Goal: Use online tool/utility

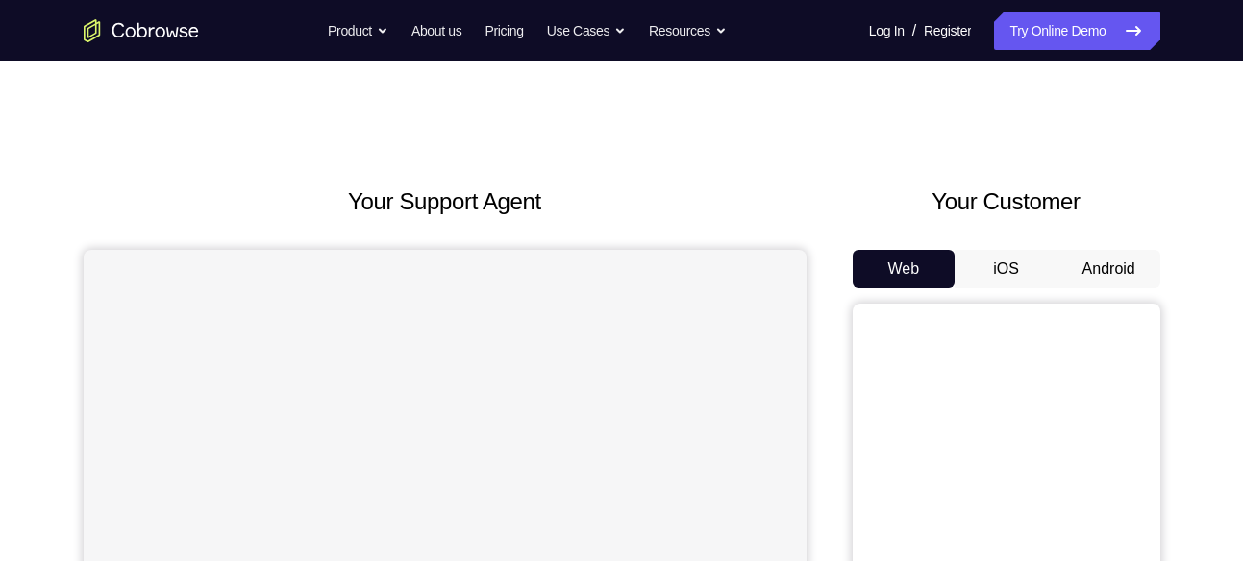
click at [1108, 261] on button "Android" at bounding box center [1108, 269] width 103 height 38
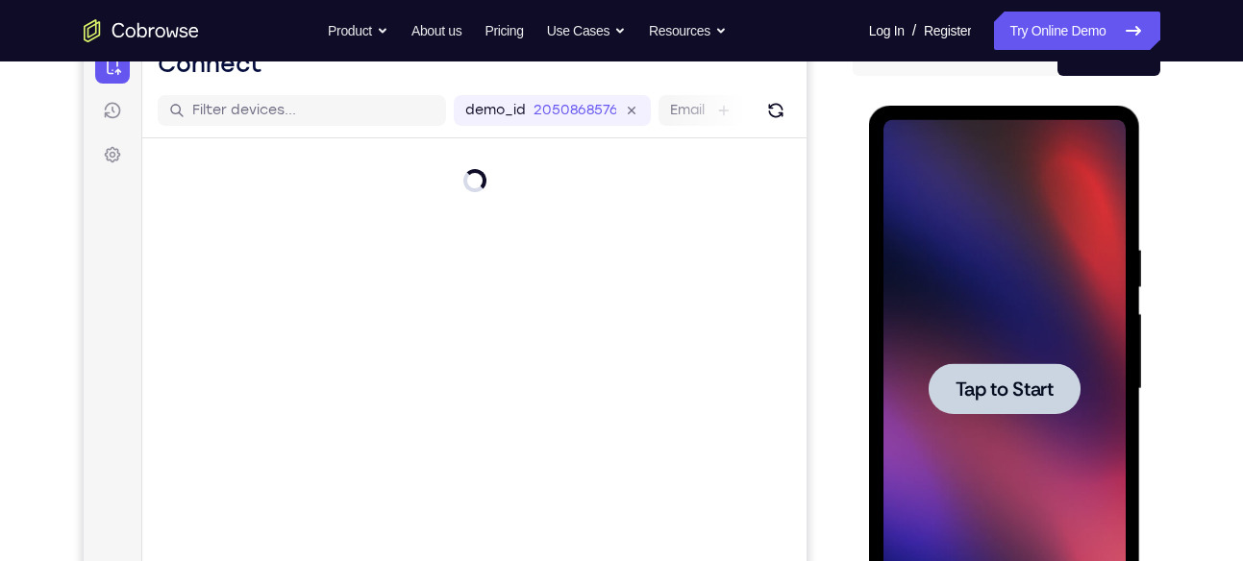
click at [986, 380] on span "Tap to Start" at bounding box center [1004, 389] width 98 height 19
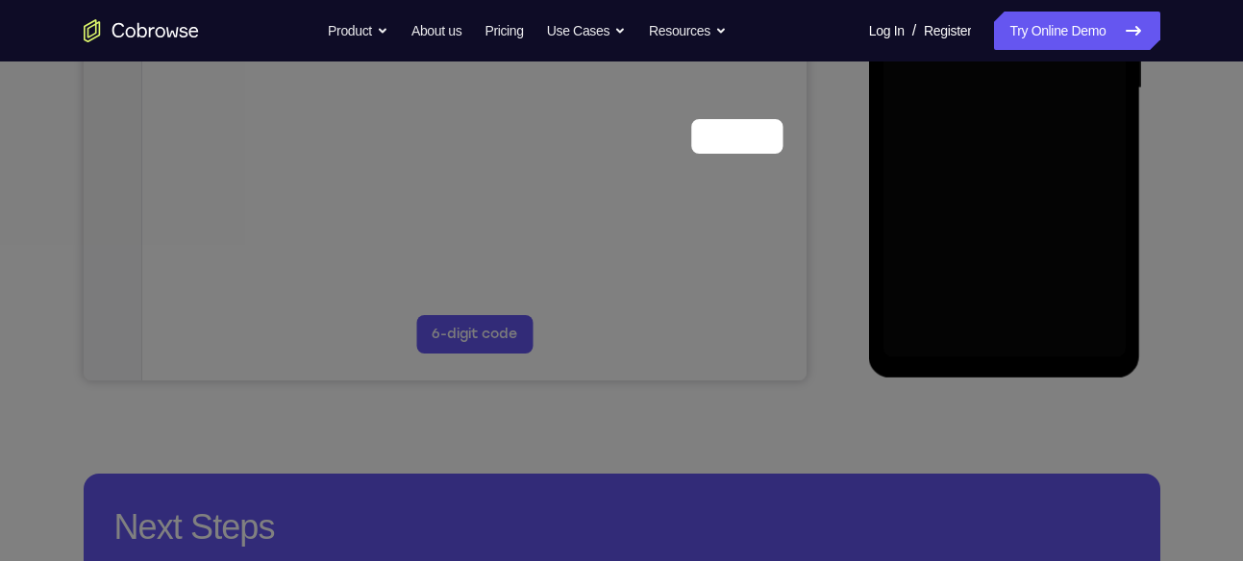
scroll to position [251, 0]
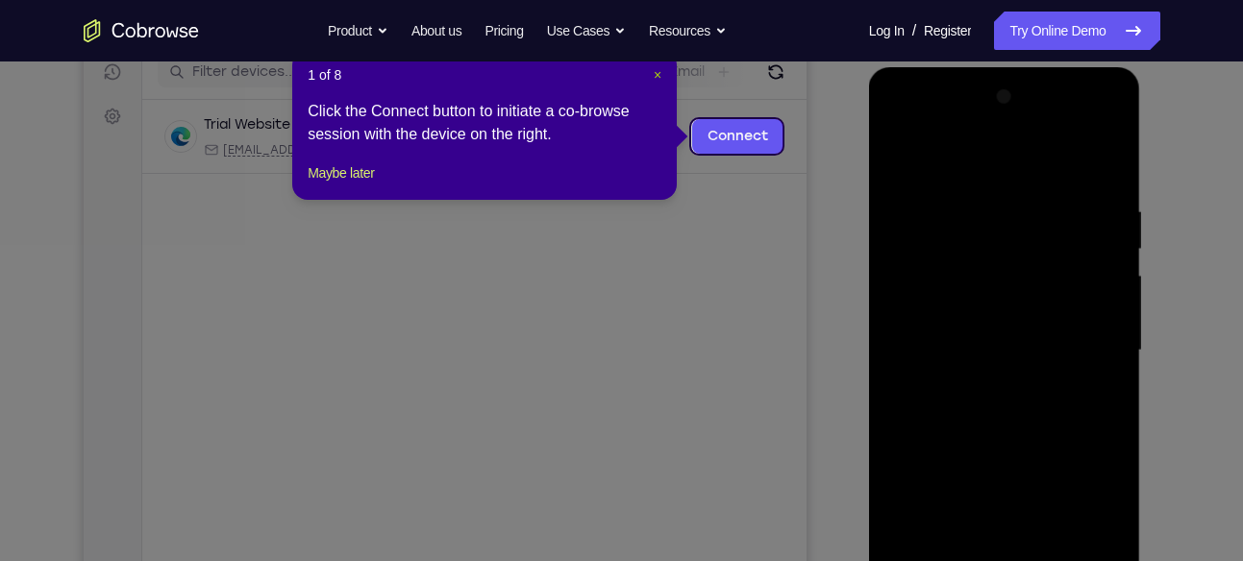
click at [656, 83] on button "×" at bounding box center [658, 74] width 8 height 19
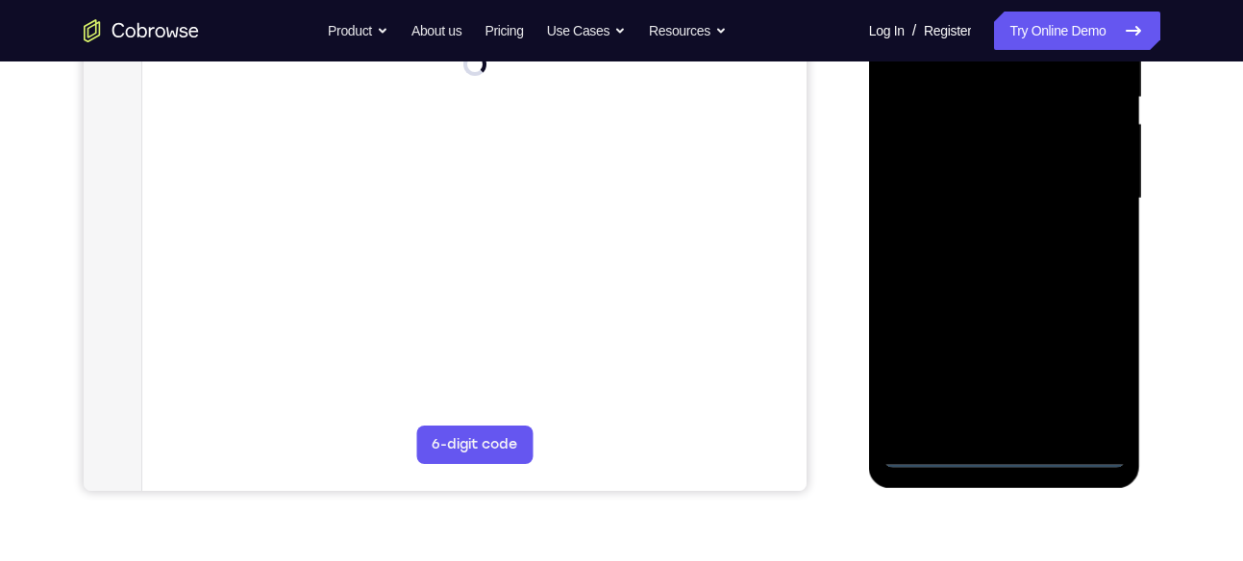
scroll to position [526, 0]
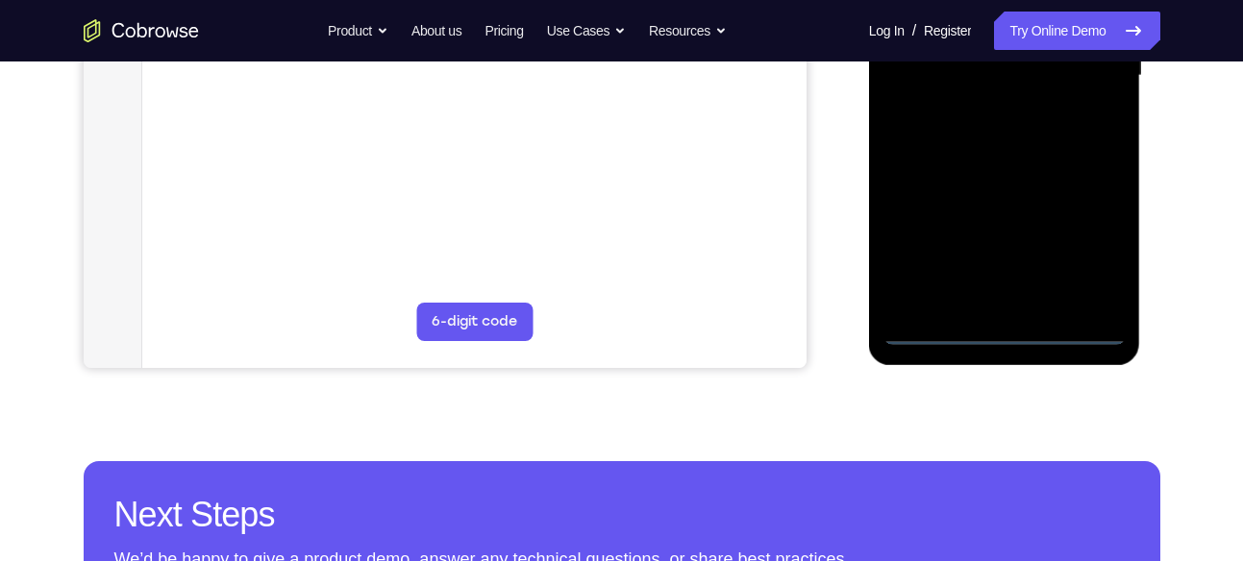
click at [1013, 334] on div at bounding box center [1004, 76] width 242 height 538
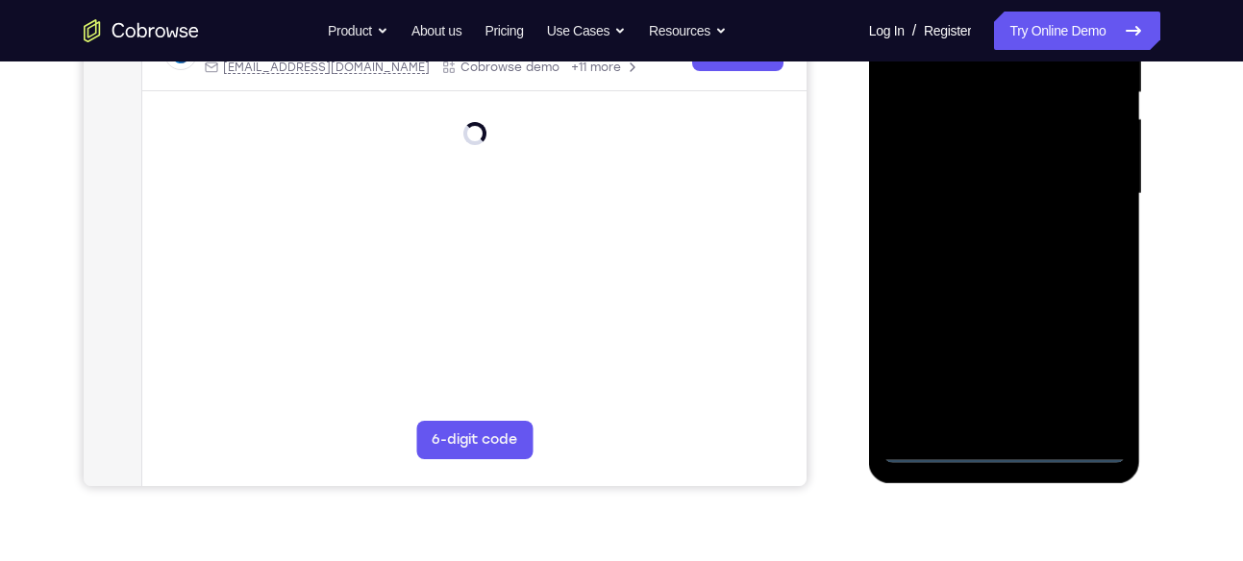
scroll to position [405, 0]
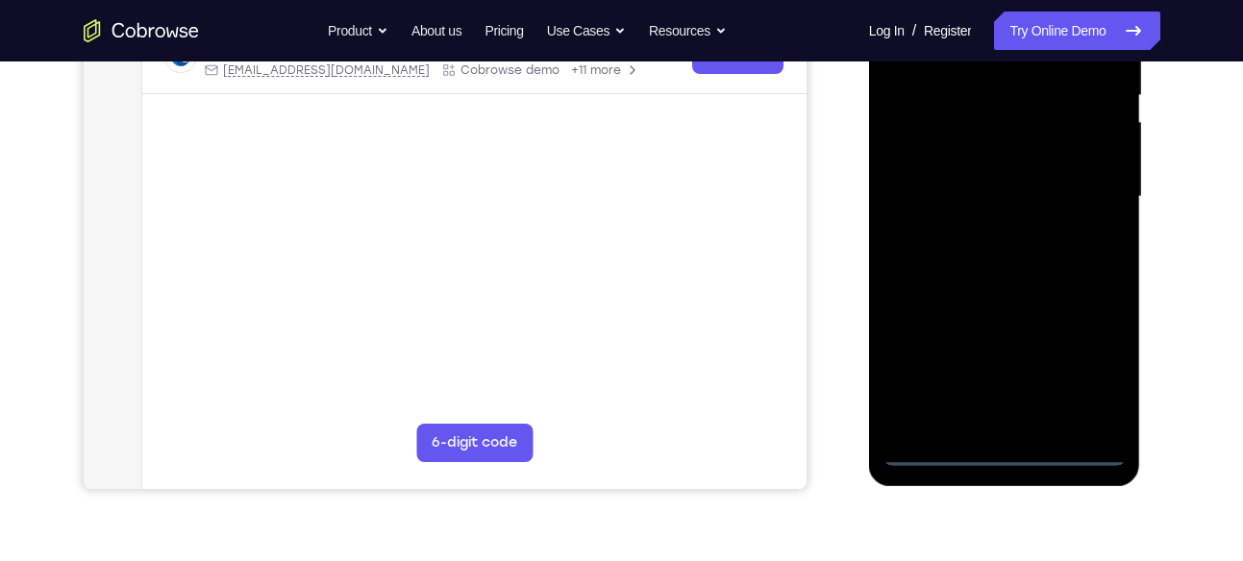
click at [1098, 381] on div at bounding box center [1004, 197] width 242 height 538
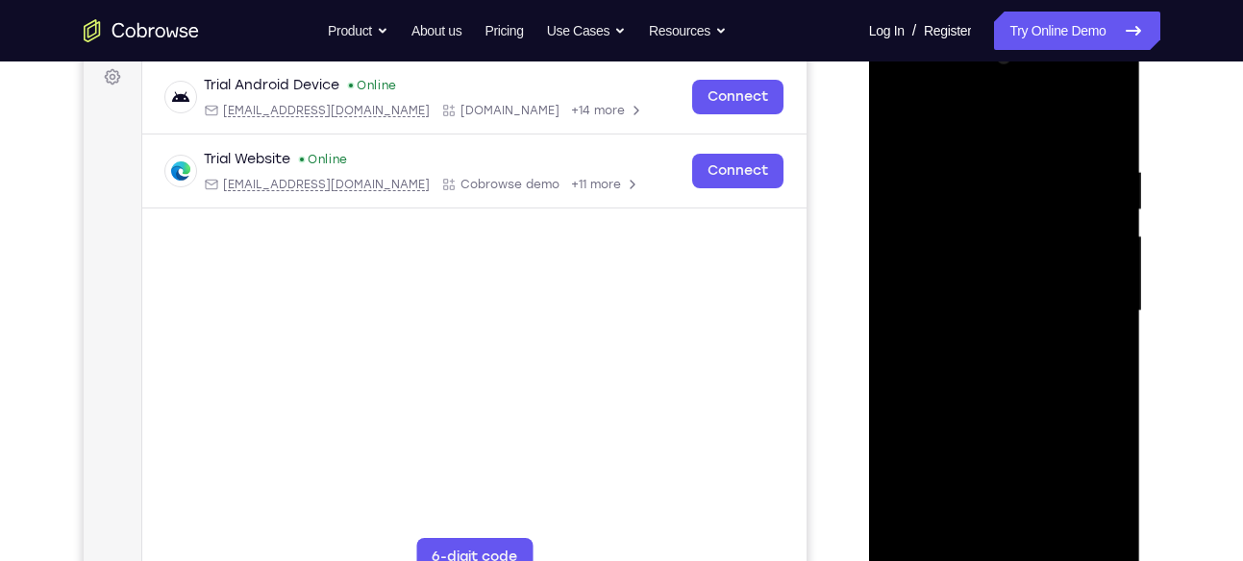
click at [960, 117] on div at bounding box center [1004, 311] width 242 height 538
click at [1078, 296] on div at bounding box center [1004, 311] width 242 height 538
click at [982, 537] on div at bounding box center [1004, 311] width 242 height 538
click at [985, 296] on div at bounding box center [1004, 311] width 242 height 538
click at [985, 307] on div at bounding box center [1004, 311] width 242 height 538
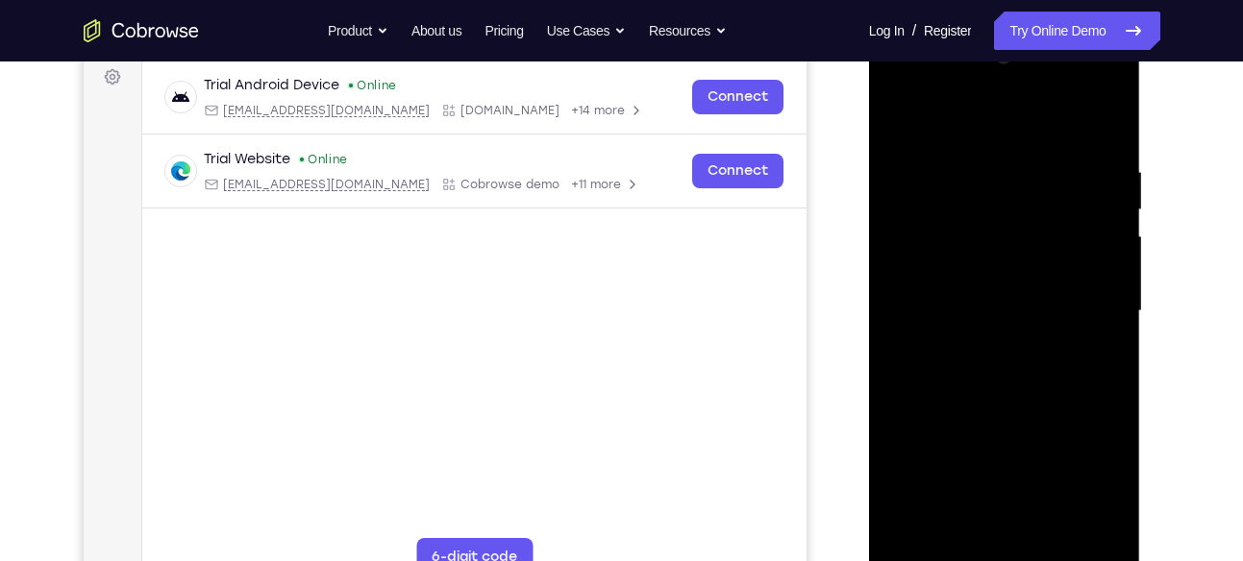
click at [989, 381] on div at bounding box center [1004, 311] width 242 height 538
click at [1038, 370] on div at bounding box center [1004, 311] width 242 height 538
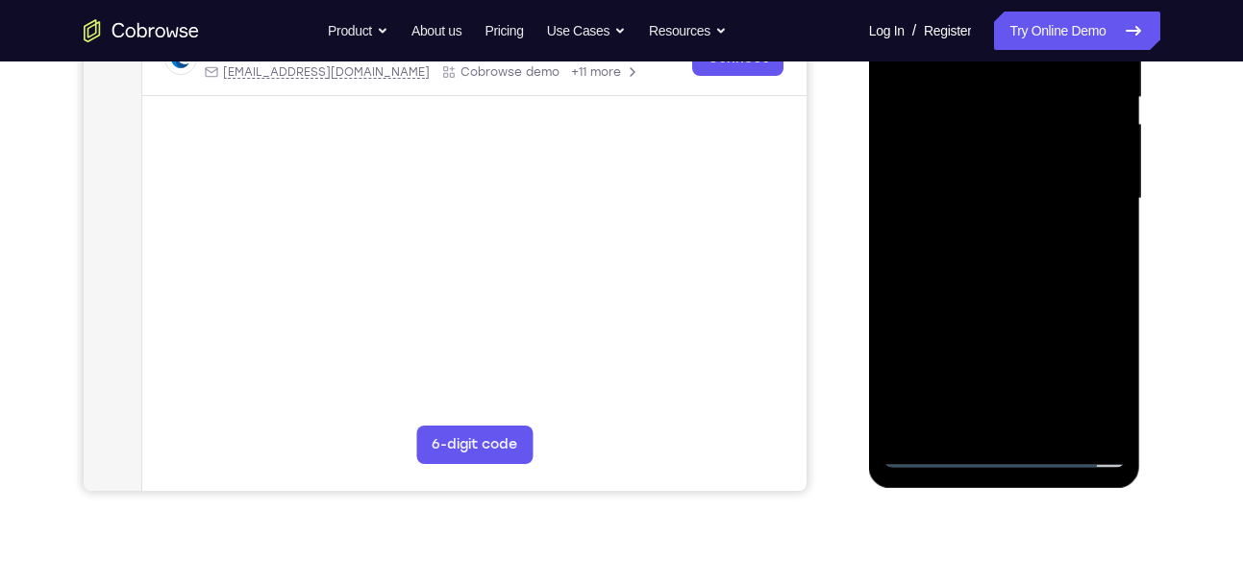
scroll to position [404, 0]
click at [1016, 264] on div at bounding box center [1004, 198] width 242 height 538
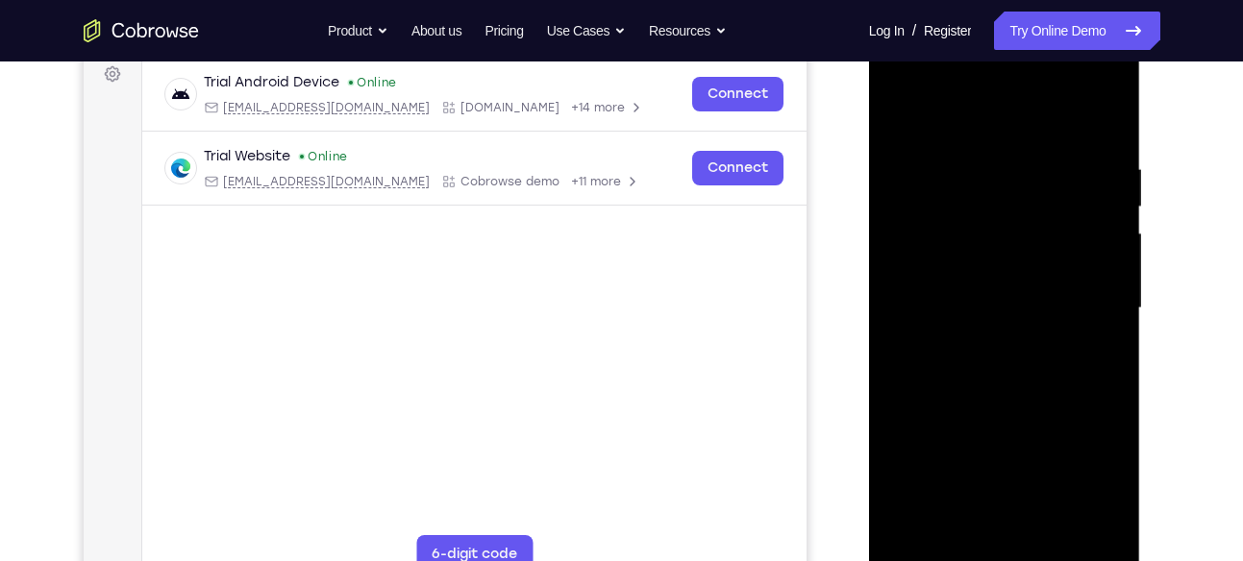
scroll to position [292, 0]
click at [1020, 379] on div at bounding box center [1004, 309] width 242 height 538
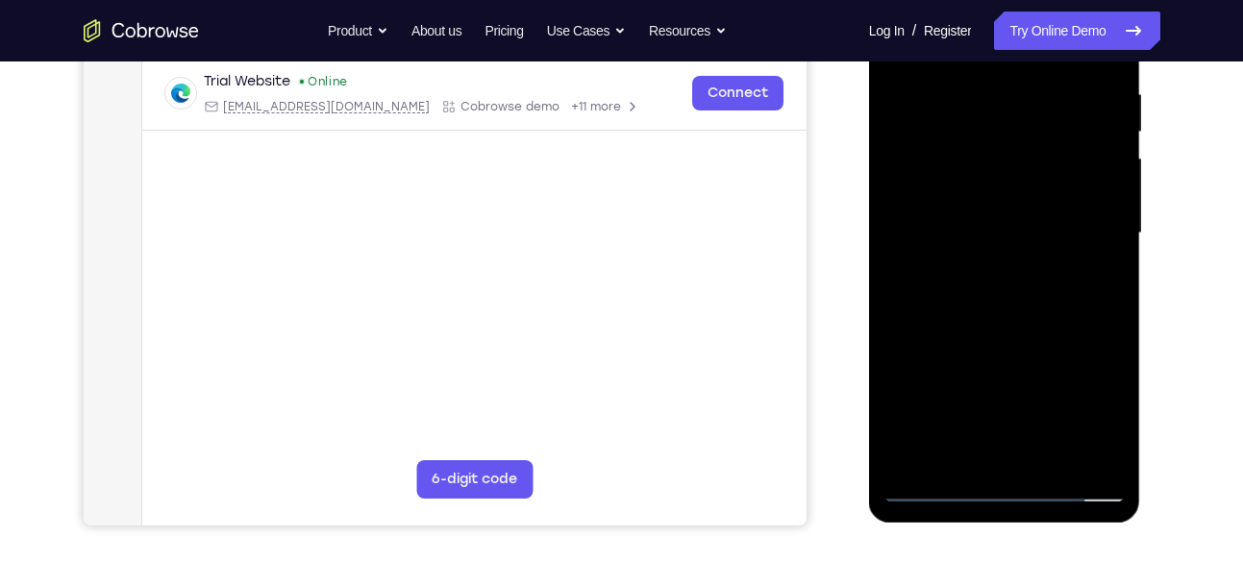
click at [1053, 462] on div at bounding box center [1004, 233] width 242 height 538
click at [981, 334] on div at bounding box center [1004, 233] width 242 height 538
click at [1001, 205] on div at bounding box center [1004, 233] width 242 height 538
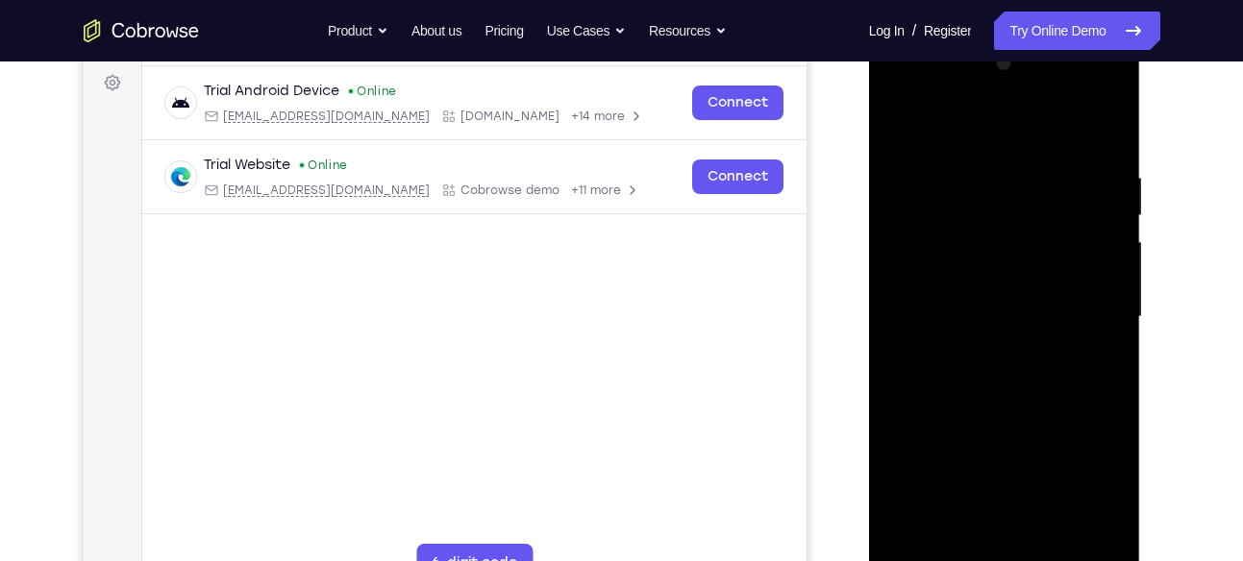
scroll to position [284, 0]
click at [893, 125] on div at bounding box center [1004, 318] width 242 height 538
click at [893, 126] on div at bounding box center [1004, 318] width 242 height 538
drag, startPoint x: 978, startPoint y: 306, endPoint x: 998, endPoint y: 322, distance: 25.2
click at [998, 322] on div at bounding box center [1004, 318] width 242 height 538
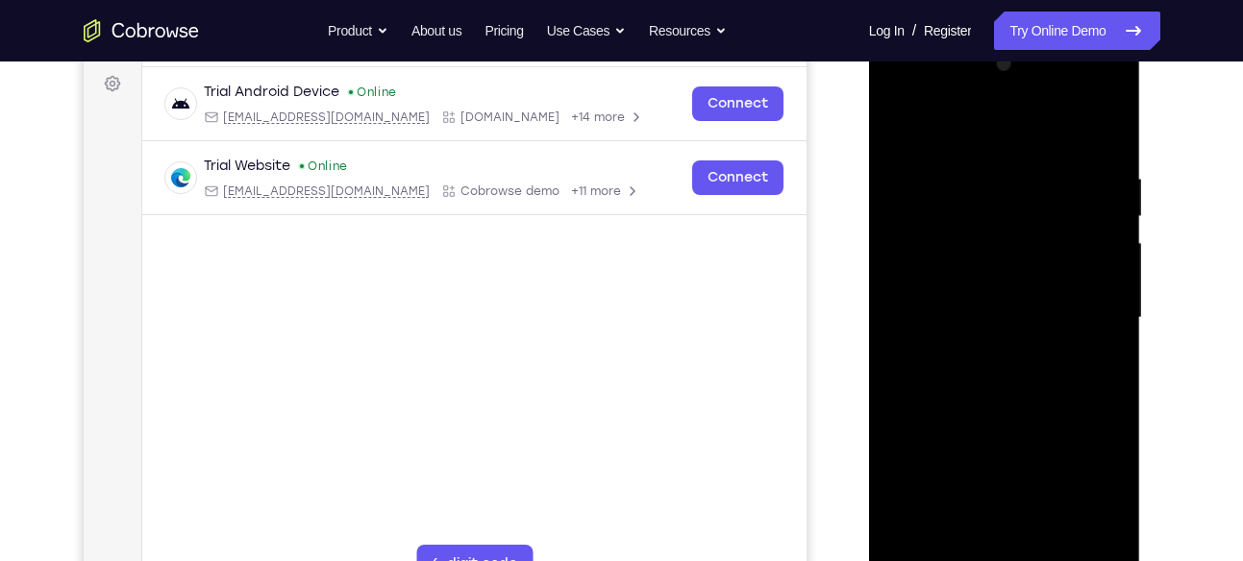
click at [1113, 118] on div at bounding box center [1004, 318] width 242 height 538
click at [1038, 160] on div at bounding box center [1004, 318] width 242 height 538
click at [1050, 228] on div at bounding box center [1004, 318] width 242 height 538
click at [905, 225] on div at bounding box center [1004, 318] width 242 height 538
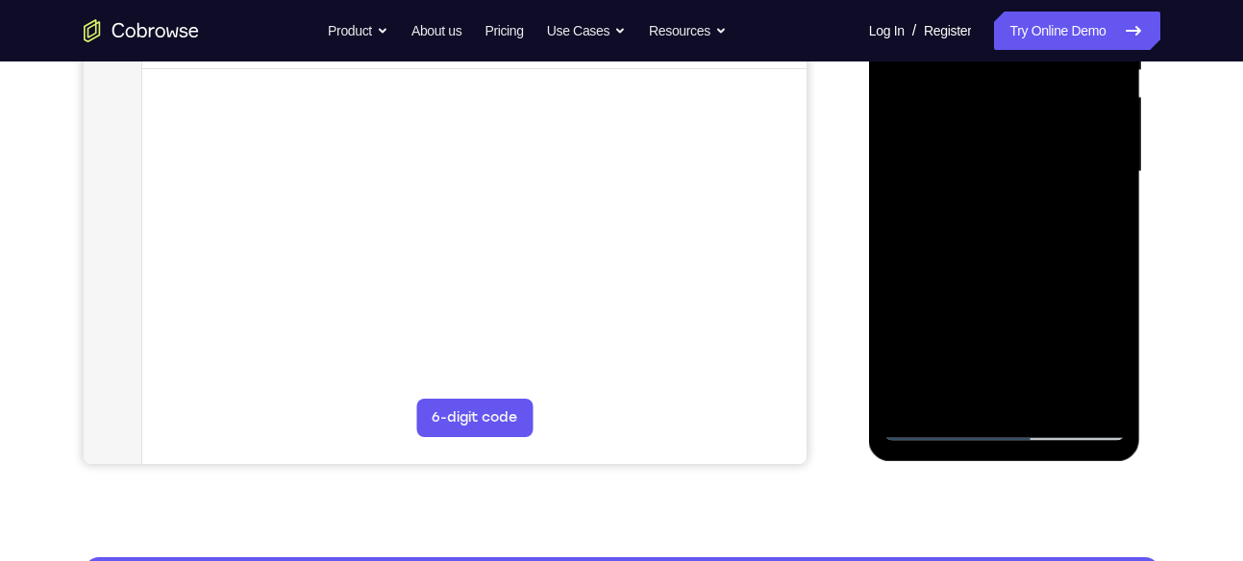
scroll to position [432, 0]
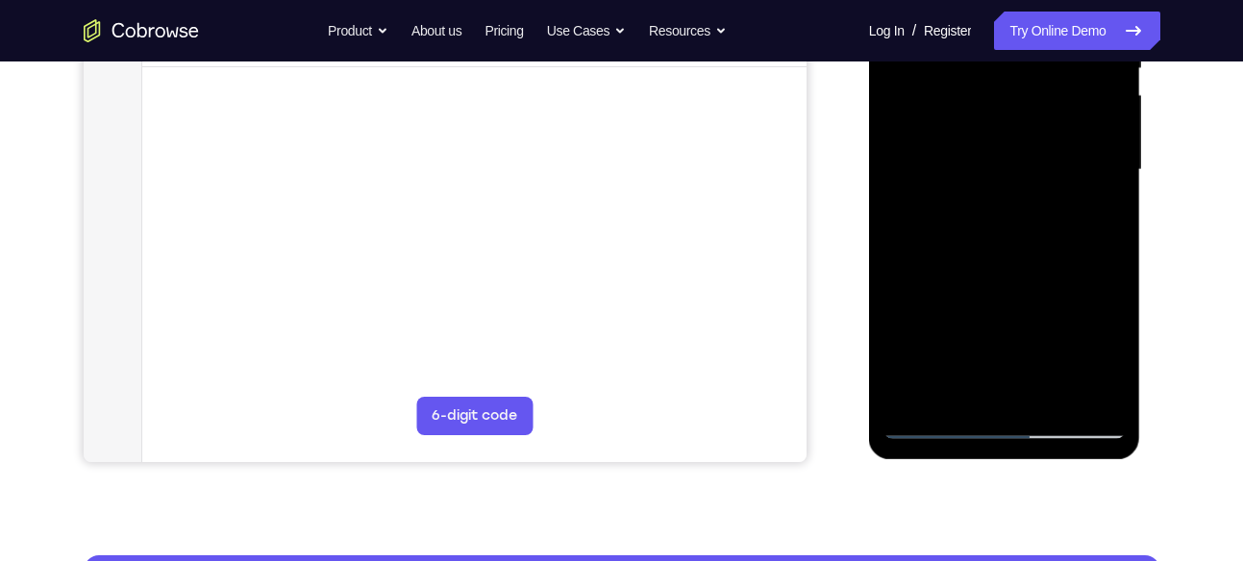
click at [978, 385] on div at bounding box center [1004, 170] width 242 height 538
click at [996, 190] on div at bounding box center [1004, 170] width 242 height 538
click at [1045, 383] on div at bounding box center [1004, 170] width 242 height 538
click at [1094, 383] on div at bounding box center [1004, 170] width 242 height 538
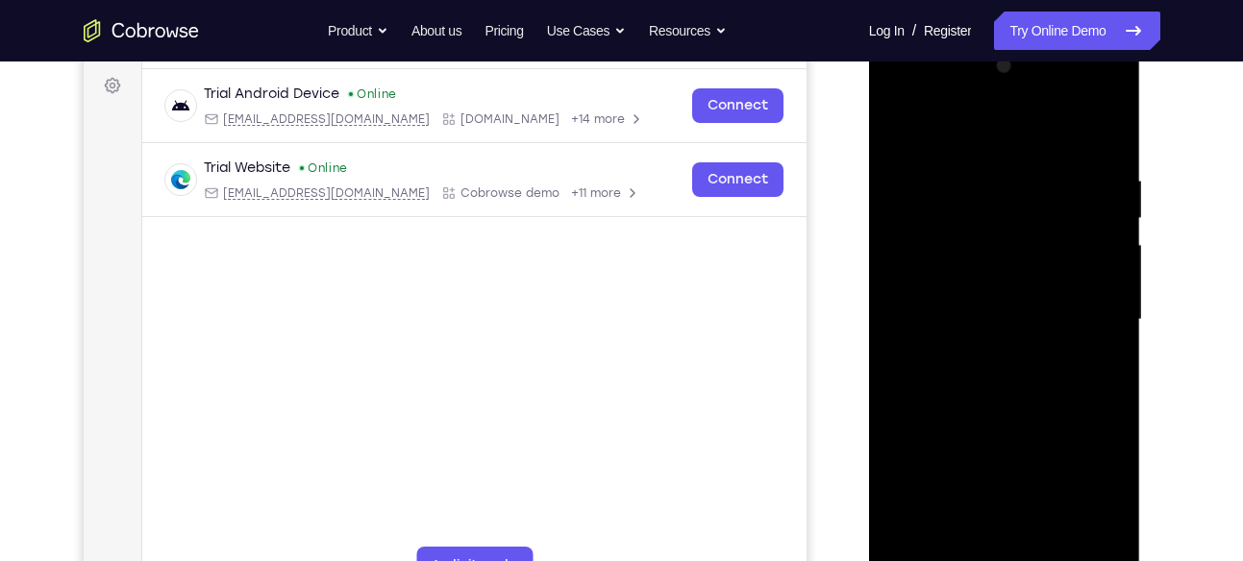
scroll to position [279, 0]
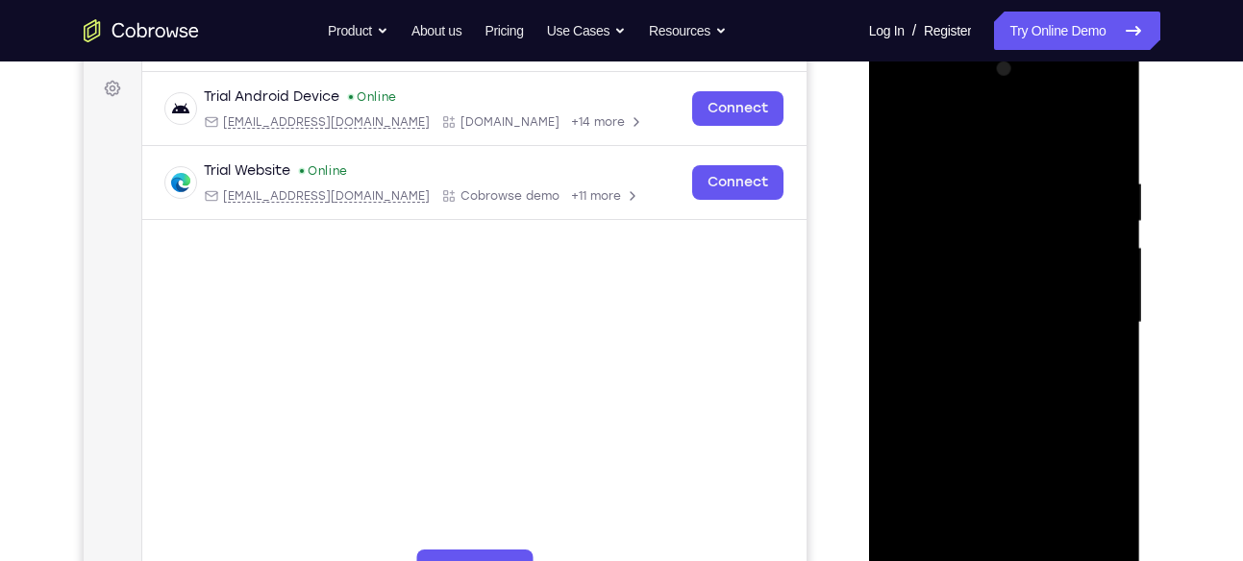
click at [1102, 131] on div at bounding box center [1004, 323] width 242 height 538
click at [898, 127] on div at bounding box center [1004, 323] width 242 height 538
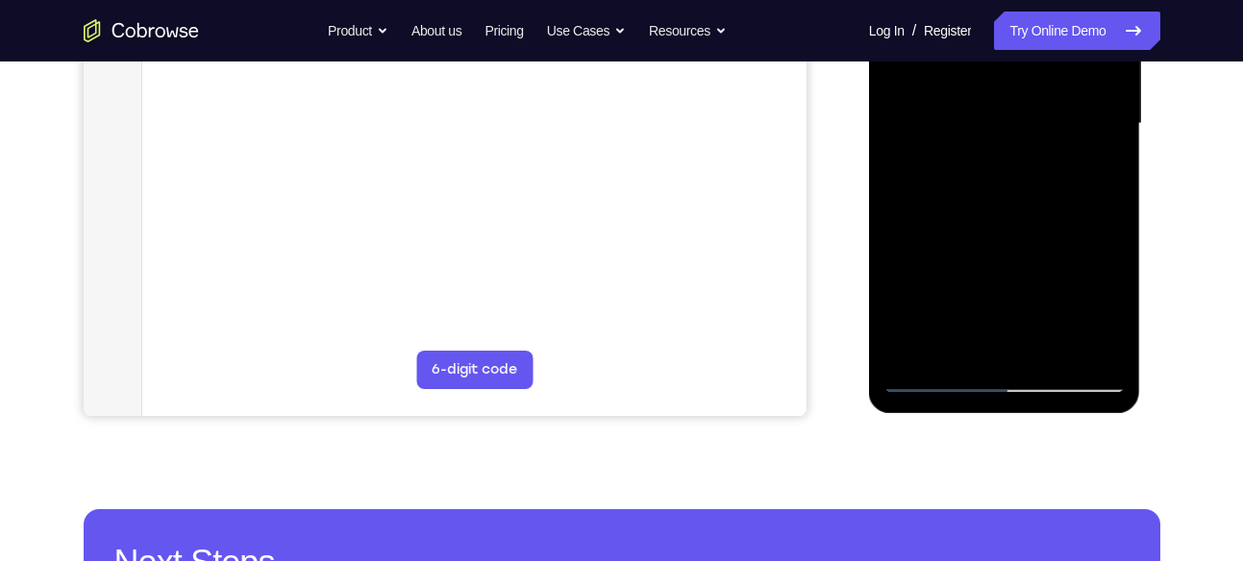
scroll to position [386, 0]
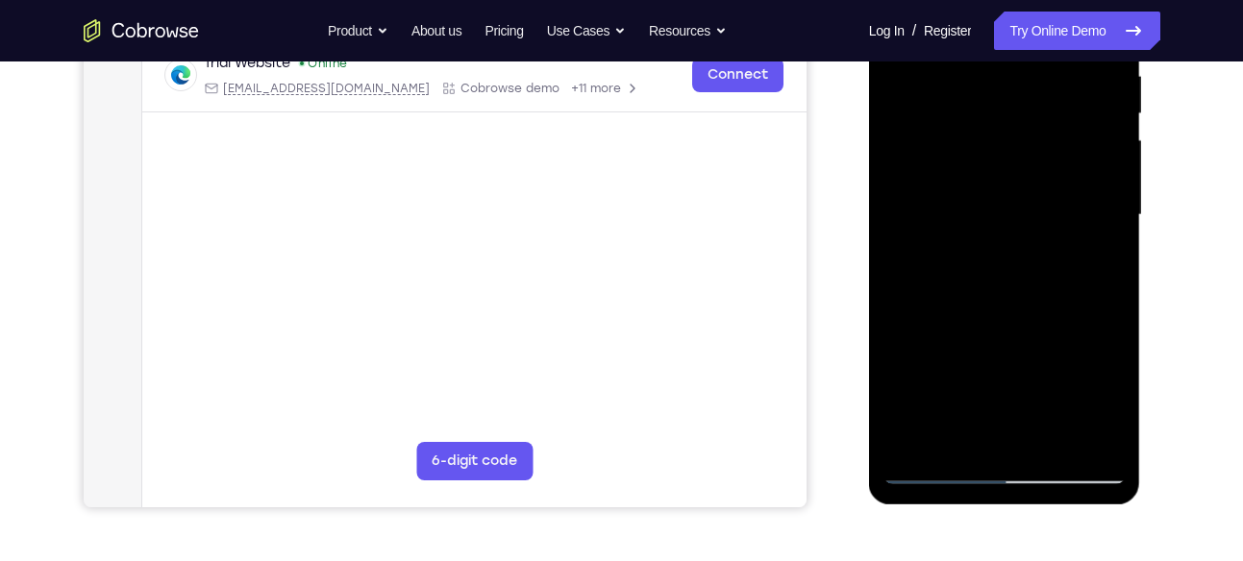
drag, startPoint x: 1012, startPoint y: 198, endPoint x: 1008, endPoint y: -14, distance: 212.5
click at [1008, 0] on div at bounding box center [1004, 215] width 242 height 538
drag, startPoint x: 1014, startPoint y: 251, endPoint x: 1015, endPoint y: -14, distance: 265.3
click at [1015, 0] on div at bounding box center [1004, 215] width 242 height 538
drag, startPoint x: 1021, startPoint y: 312, endPoint x: 1020, endPoint y: 34, distance: 278.7
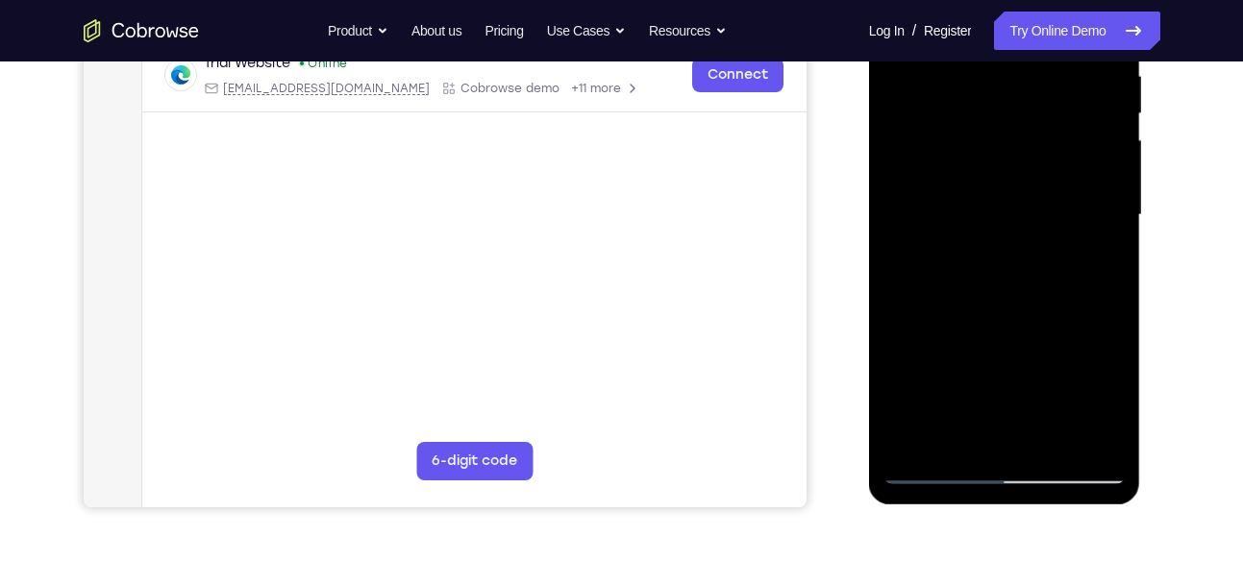
click at [1020, 34] on div at bounding box center [1004, 215] width 242 height 538
drag, startPoint x: 1026, startPoint y: 266, endPoint x: 996, endPoint y: 42, distance: 225.9
click at [996, 42] on div at bounding box center [1004, 215] width 242 height 538
drag, startPoint x: 1038, startPoint y: 251, endPoint x: 995, endPoint y: -7, distance: 261.2
click at [995, 0] on div at bounding box center [1004, 215] width 242 height 538
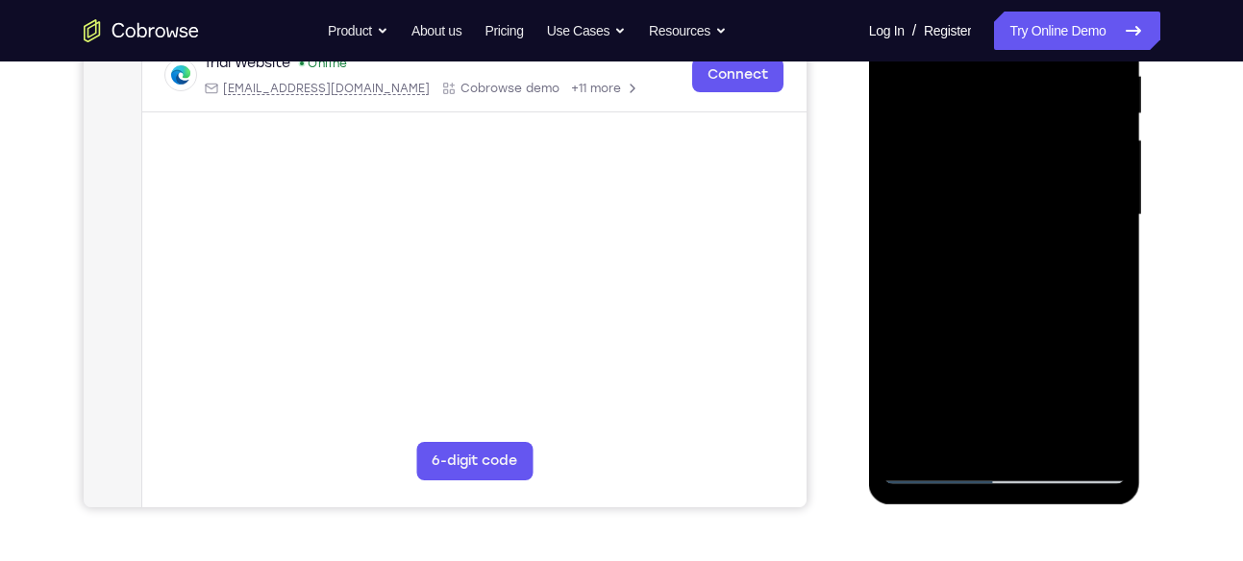
drag, startPoint x: 1040, startPoint y: 285, endPoint x: 1030, endPoint y: 46, distance: 238.6
click at [1030, 46] on div at bounding box center [1004, 215] width 242 height 538
drag, startPoint x: 1028, startPoint y: 251, endPoint x: 1030, endPoint y: 204, distance: 47.1
click at [1030, 204] on div at bounding box center [1004, 215] width 242 height 538
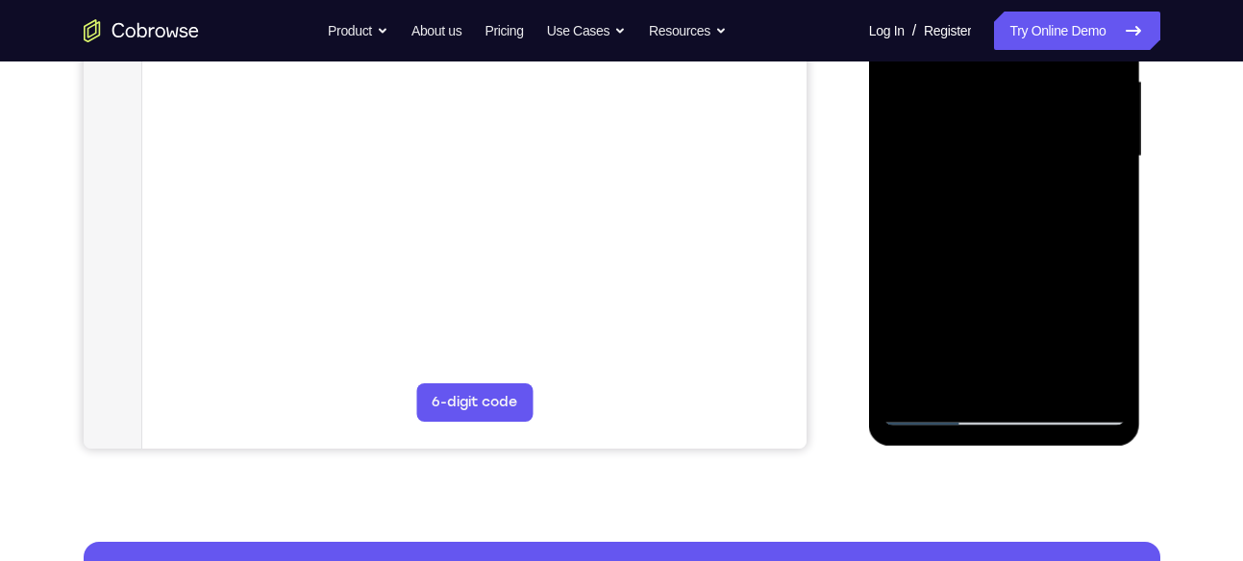
scroll to position [443, 0]
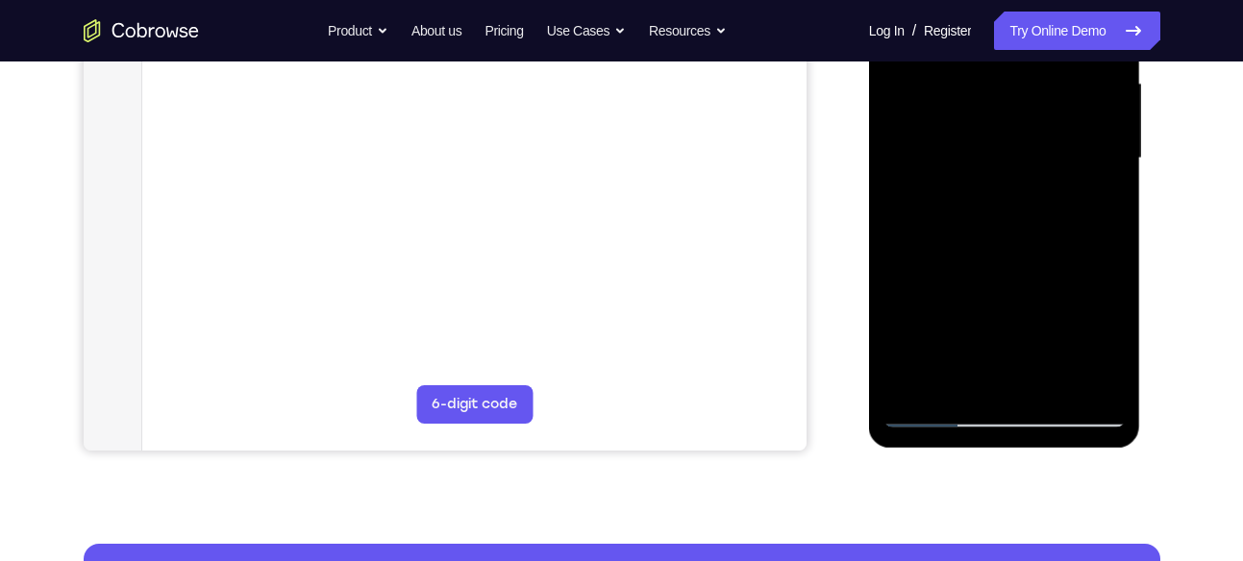
drag, startPoint x: 964, startPoint y: 209, endPoint x: 954, endPoint y: 25, distance: 183.8
click at [954, 25] on div at bounding box center [1004, 158] width 242 height 538
drag, startPoint x: 1021, startPoint y: 323, endPoint x: 1007, endPoint y: 30, distance: 293.5
click at [1007, 30] on div at bounding box center [1004, 158] width 242 height 538
drag, startPoint x: 1042, startPoint y: 242, endPoint x: 1016, endPoint y: 25, distance: 218.8
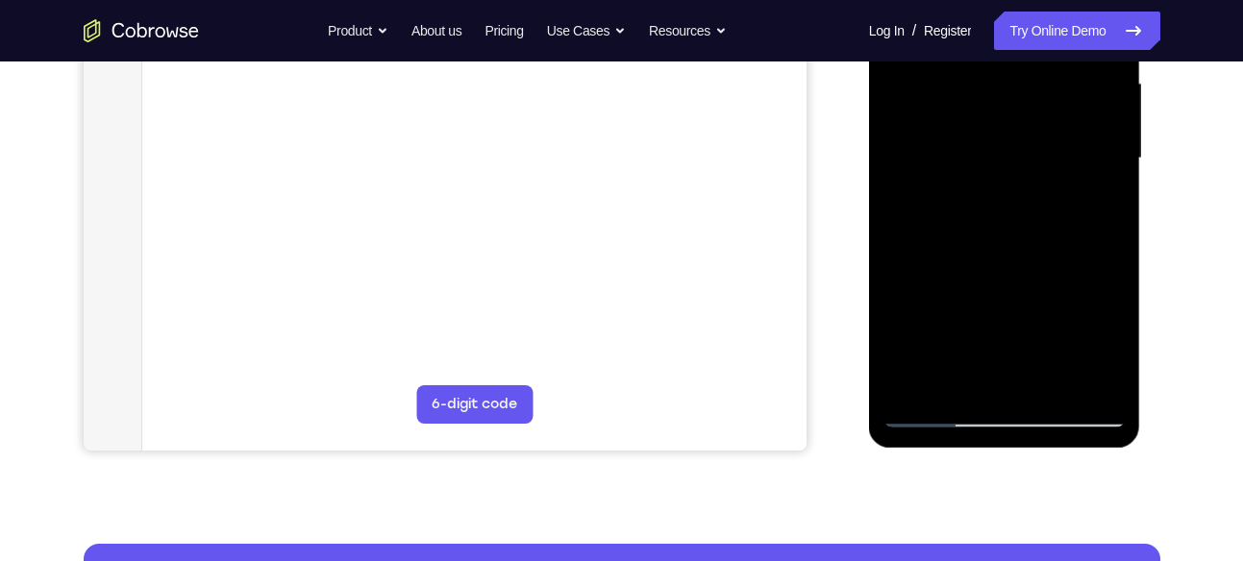
click at [1016, 25] on div at bounding box center [1004, 158] width 242 height 538
drag, startPoint x: 1043, startPoint y: 319, endPoint x: 1006, endPoint y: 25, distance: 296.4
click at [1006, 25] on div at bounding box center [1004, 158] width 242 height 538
drag, startPoint x: 997, startPoint y: 246, endPoint x: 982, endPoint y: 25, distance: 221.5
click at [982, 25] on div at bounding box center [1004, 158] width 242 height 538
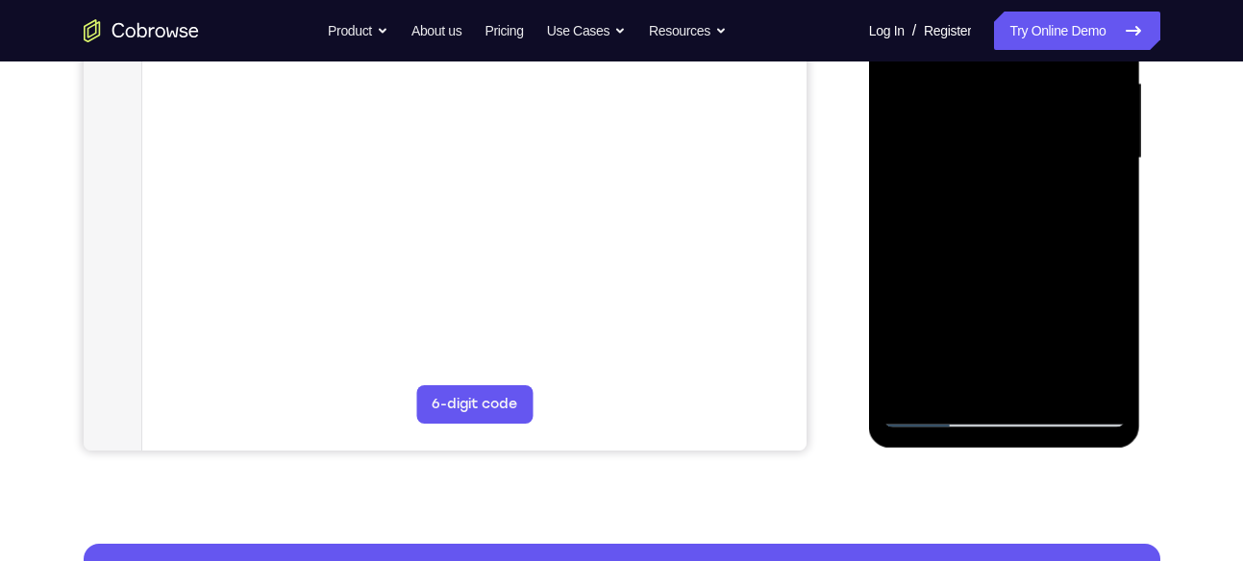
drag, startPoint x: 1017, startPoint y: 297, endPoint x: 1014, endPoint y: 25, distance: 272.0
click at [1014, 25] on div at bounding box center [1004, 158] width 242 height 538
drag, startPoint x: 1023, startPoint y: 280, endPoint x: 998, endPoint y: 32, distance: 249.2
click at [998, 32] on div at bounding box center [1004, 158] width 242 height 538
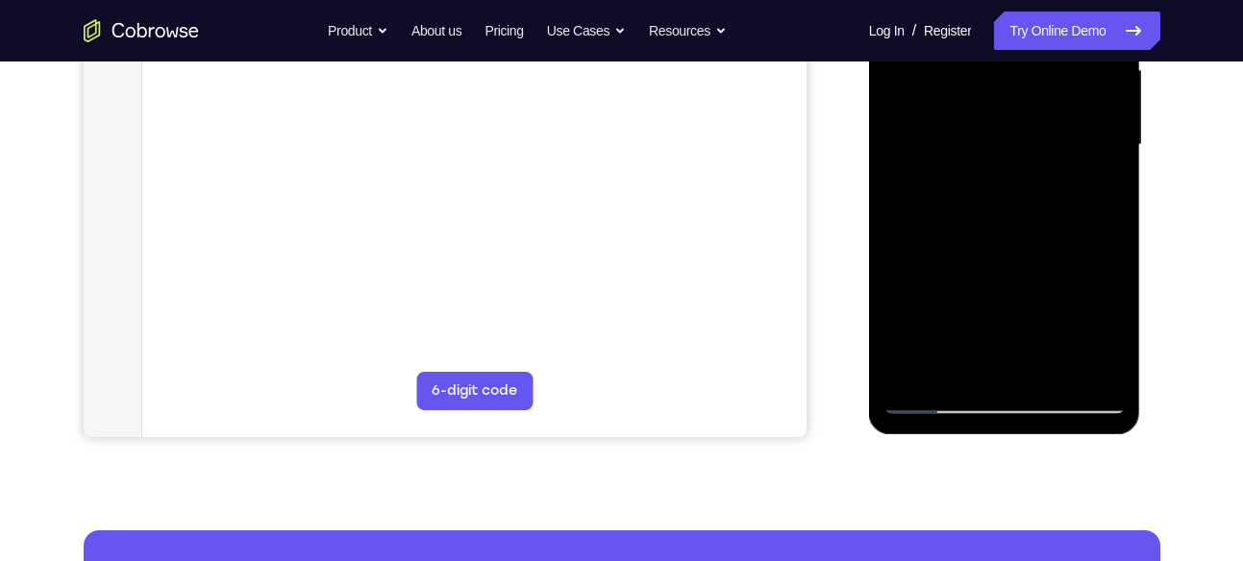
drag, startPoint x: 1027, startPoint y: 242, endPoint x: 1027, endPoint y: 256, distance: 13.5
click at [1027, 256] on div at bounding box center [1004, 145] width 242 height 538
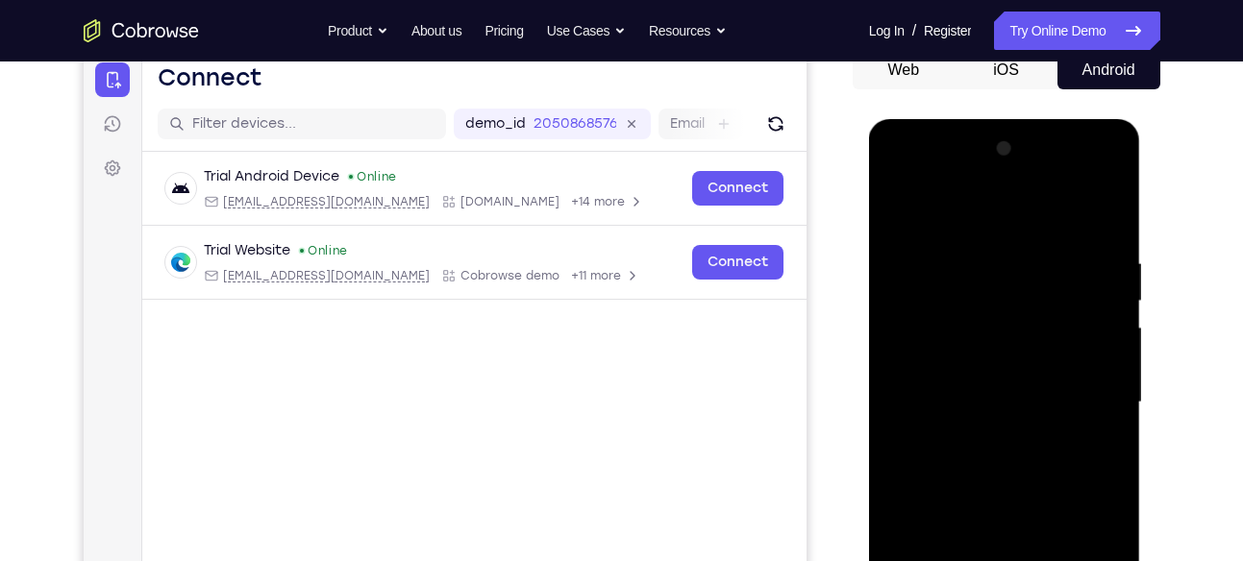
scroll to position [198, 0]
drag, startPoint x: 1010, startPoint y: 386, endPoint x: 973, endPoint y: 35, distance: 353.8
click at [973, 120] on html "Online web based iOS Simulators and Android Emulators. Run iPhone, iPad, Mobile…" at bounding box center [1006, 408] width 274 height 577
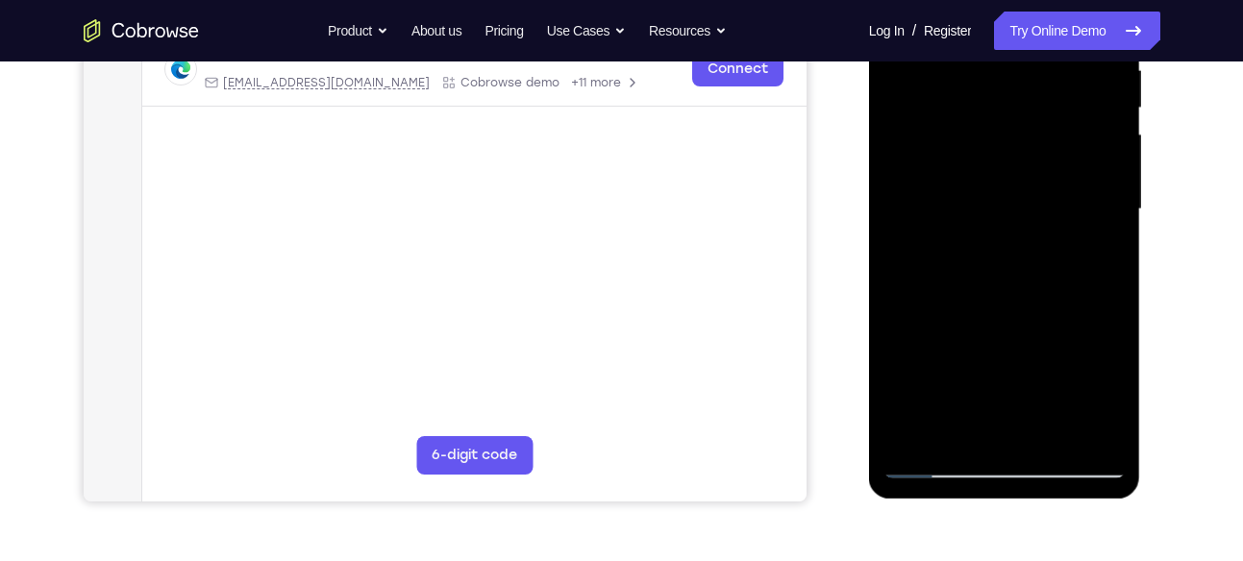
scroll to position [393, 0]
drag, startPoint x: 1025, startPoint y: 285, endPoint x: 993, endPoint y: 25, distance: 262.4
click at [993, 25] on div at bounding box center [1004, 208] width 242 height 538
drag, startPoint x: 1017, startPoint y: 320, endPoint x: 1019, endPoint y: 25, distance: 295.1
click at [1019, 25] on div at bounding box center [1004, 208] width 242 height 538
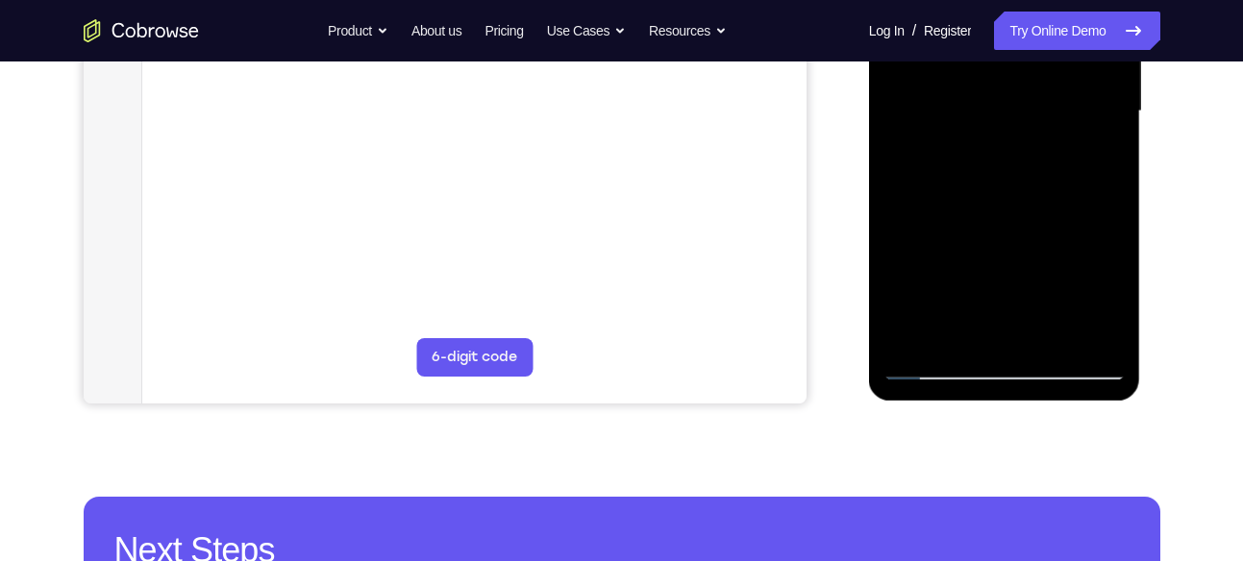
scroll to position [491, 0]
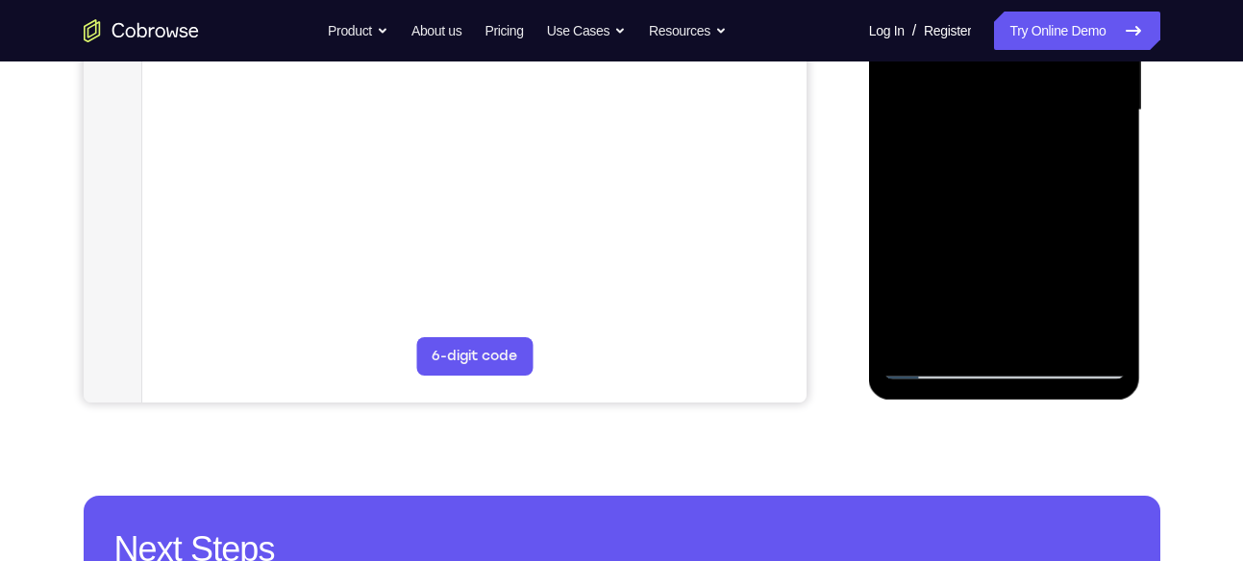
drag, startPoint x: 1025, startPoint y: 248, endPoint x: 990, endPoint y: 25, distance: 225.7
click at [990, 25] on div at bounding box center [1004, 110] width 242 height 538
drag, startPoint x: 1022, startPoint y: 190, endPoint x: 1001, endPoint y: 25, distance: 166.7
click at [1001, 25] on div at bounding box center [1004, 110] width 242 height 538
drag, startPoint x: 1034, startPoint y: 261, endPoint x: 1010, endPoint y: 52, distance: 210.9
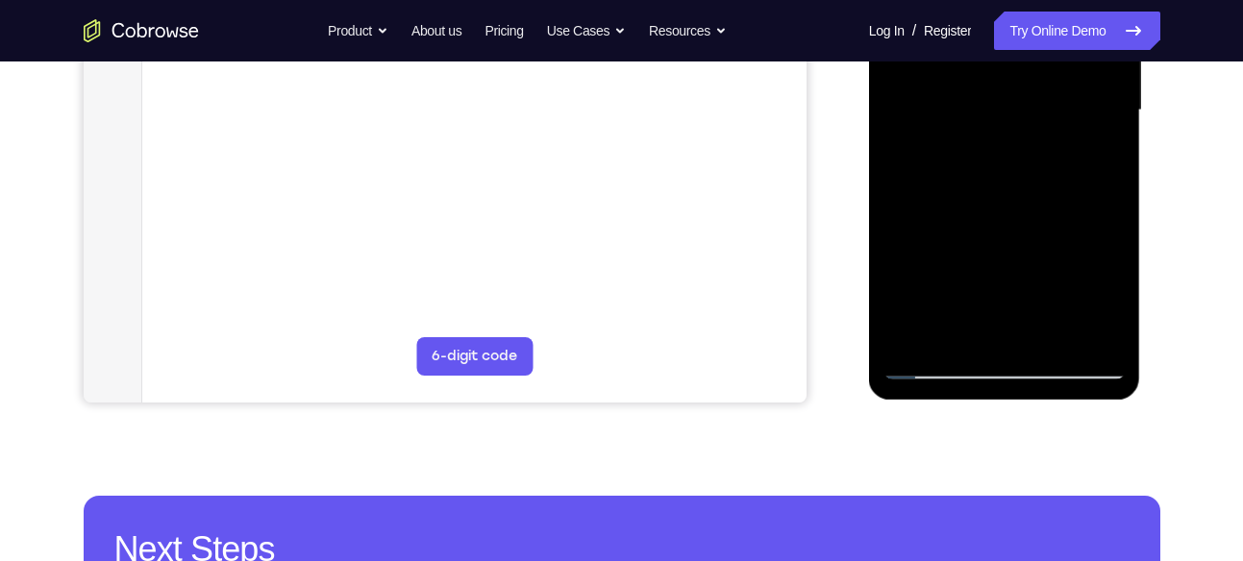
click at [1010, 52] on div at bounding box center [1004, 110] width 242 height 538
drag, startPoint x: 1044, startPoint y: 265, endPoint x: 1022, endPoint y: 128, distance: 139.2
click at [1022, 128] on div at bounding box center [1004, 110] width 242 height 538
drag, startPoint x: 988, startPoint y: 252, endPoint x: 980, endPoint y: 107, distance: 145.3
click at [980, 107] on div at bounding box center [1004, 110] width 242 height 538
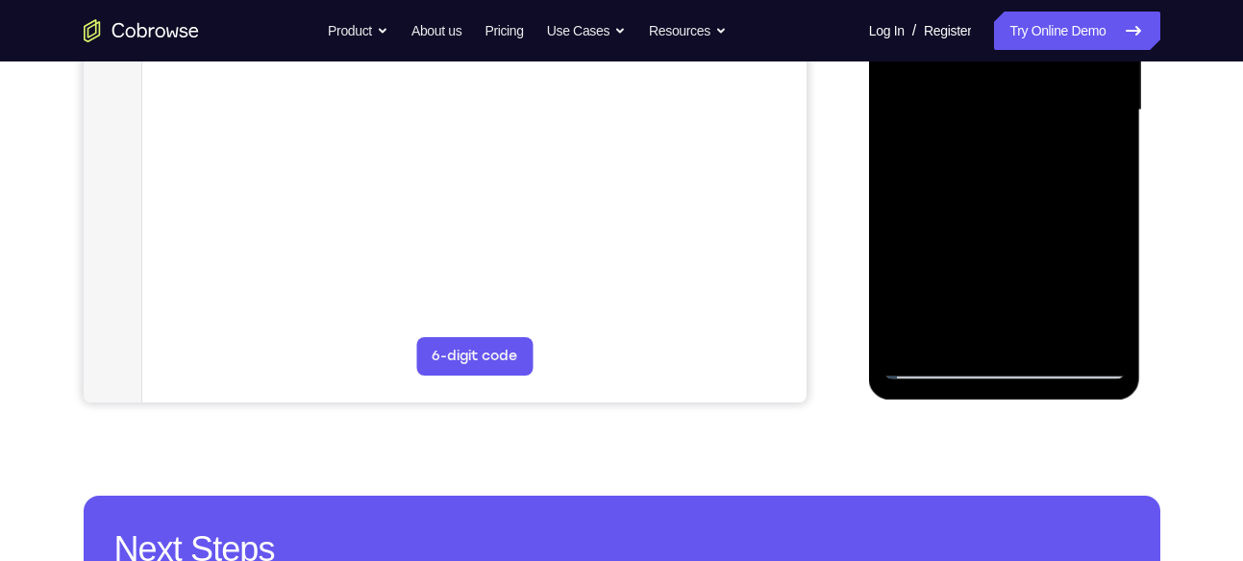
drag, startPoint x: 1017, startPoint y: 218, endPoint x: 1020, endPoint y: 25, distance: 193.2
click at [1020, 25] on div at bounding box center [1004, 110] width 242 height 538
drag, startPoint x: 1000, startPoint y: 235, endPoint x: 992, endPoint y: 30, distance: 204.9
click at [992, 30] on div at bounding box center [1004, 110] width 242 height 538
drag, startPoint x: 998, startPoint y: 238, endPoint x: 998, endPoint y: 129, distance: 109.6
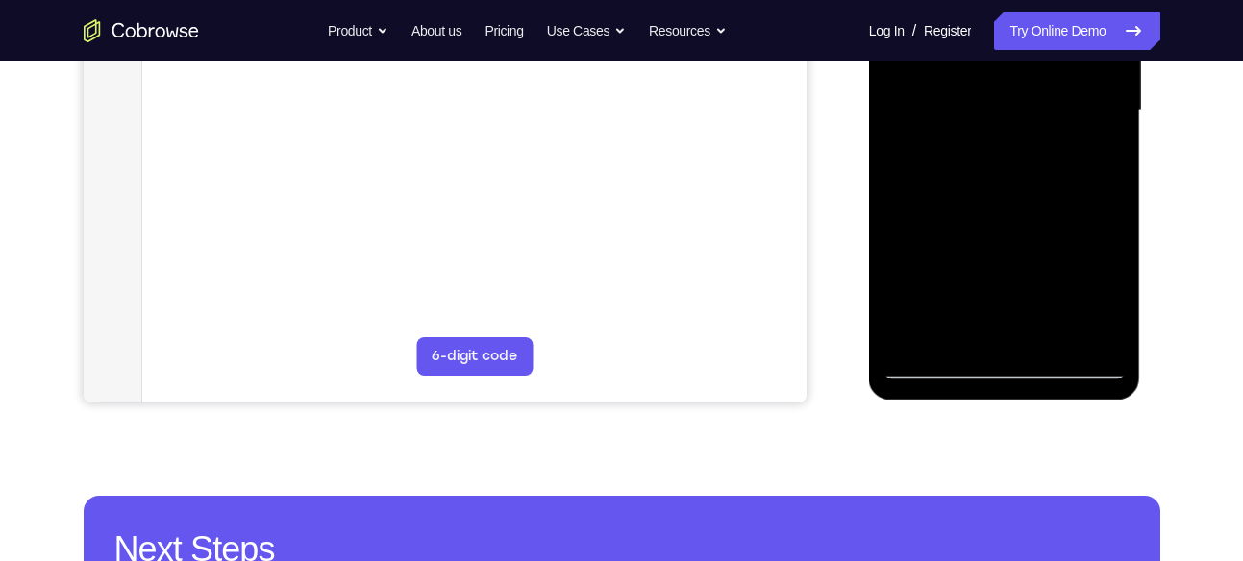
click at [998, 129] on div at bounding box center [1004, 110] width 242 height 538
drag, startPoint x: 1001, startPoint y: 232, endPoint x: 1024, endPoint y: 25, distance: 207.9
click at [1024, 25] on div at bounding box center [1004, 110] width 242 height 538
drag, startPoint x: 989, startPoint y: 205, endPoint x: 991, endPoint y: 25, distance: 179.8
click at [991, 25] on div at bounding box center [1004, 110] width 242 height 538
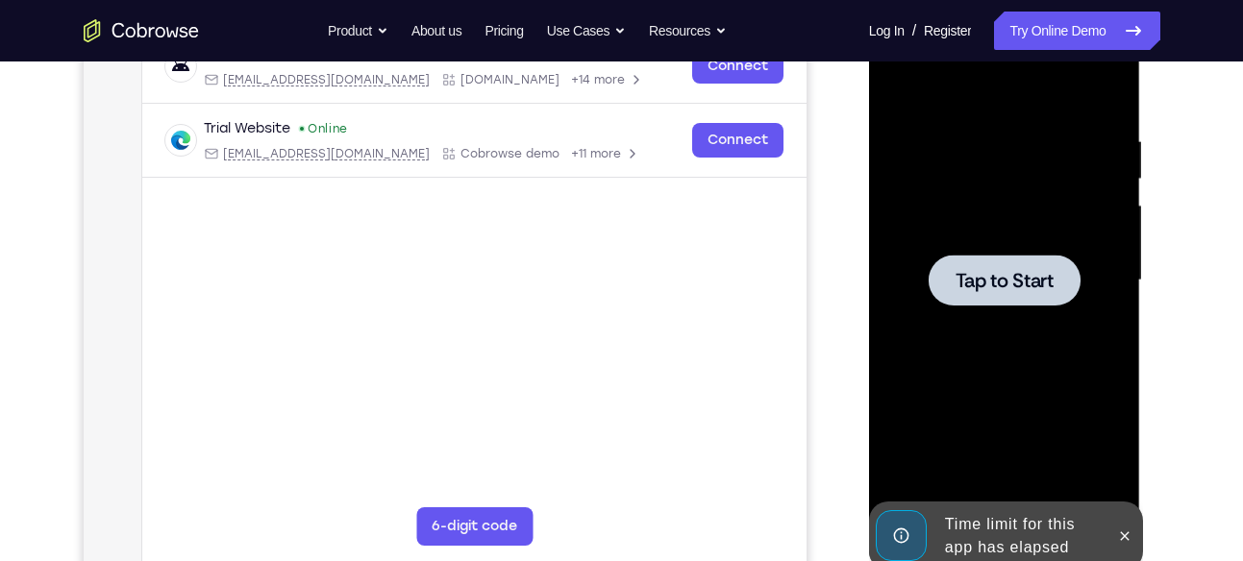
scroll to position [307, 0]
